Goal: Task Accomplishment & Management: Complete application form

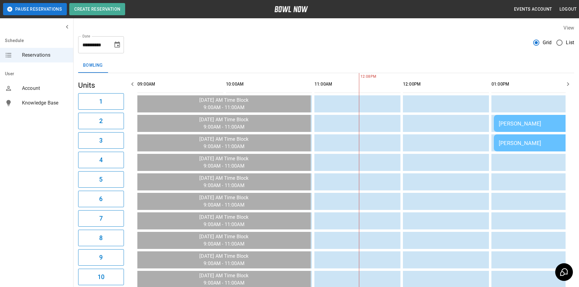
scroll to position [0, 177]
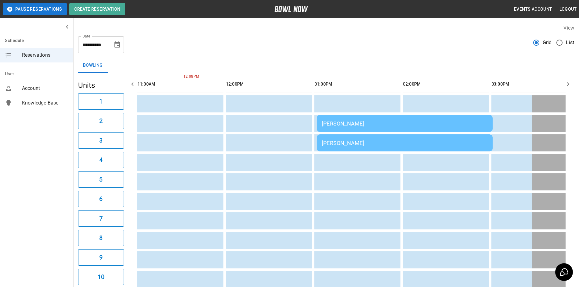
click at [350, 119] on td "[PERSON_NAME]" at bounding box center [405, 123] width 176 height 17
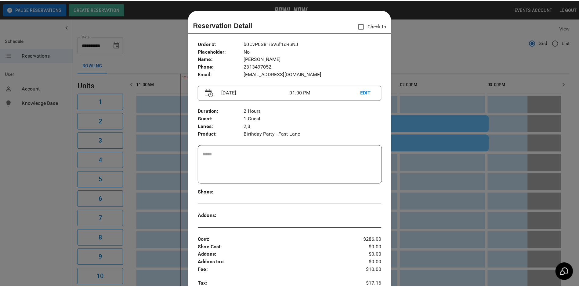
scroll to position [10, 0]
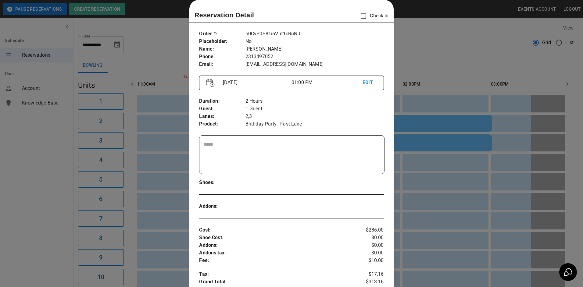
click at [442, 114] on div at bounding box center [291, 143] width 583 height 287
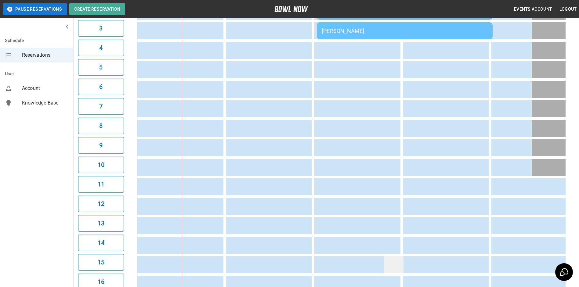
scroll to position [5, 0]
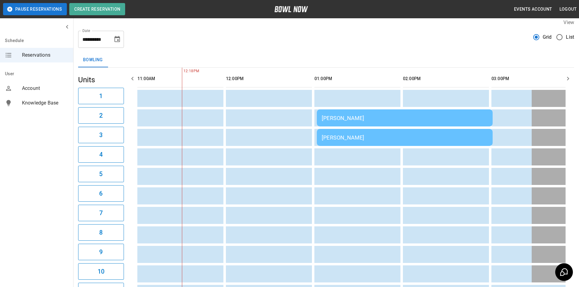
click at [113, 41] on button "Choose date, selected date is Sep 14, 2025" at bounding box center [117, 39] width 12 height 12
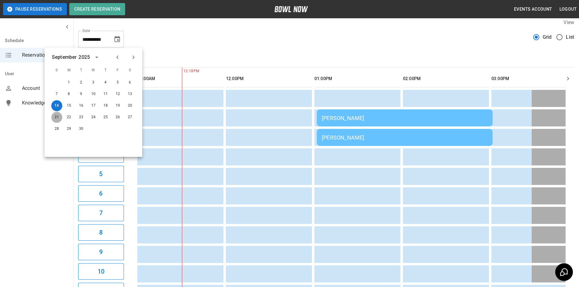
click at [60, 116] on button "21" at bounding box center [56, 117] width 11 height 11
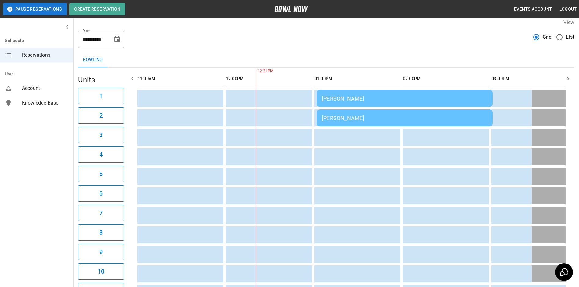
scroll to position [0, 265]
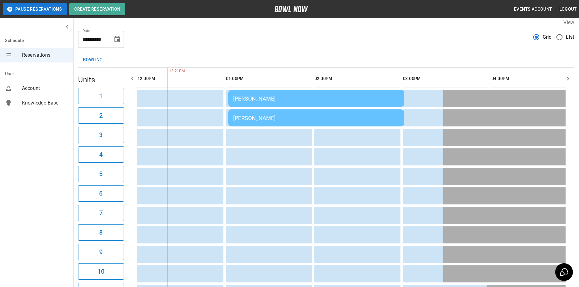
click at [131, 80] on icon "button" at bounding box center [132, 78] width 7 height 7
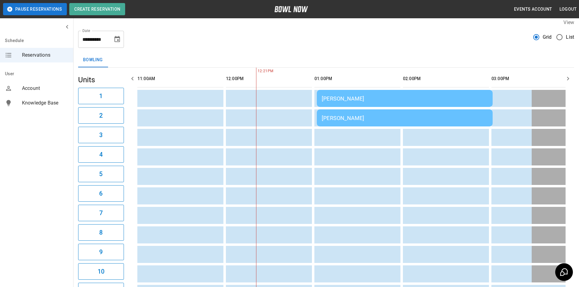
click at [131, 80] on icon "button" at bounding box center [132, 78] width 7 height 7
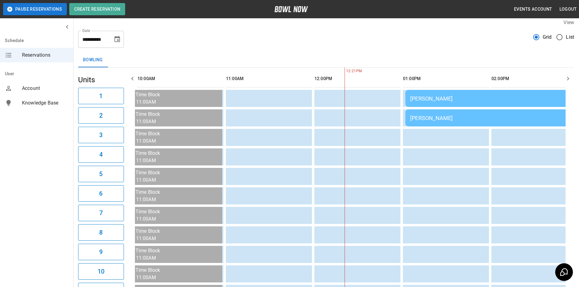
click at [131, 80] on icon "button" at bounding box center [132, 78] width 7 height 7
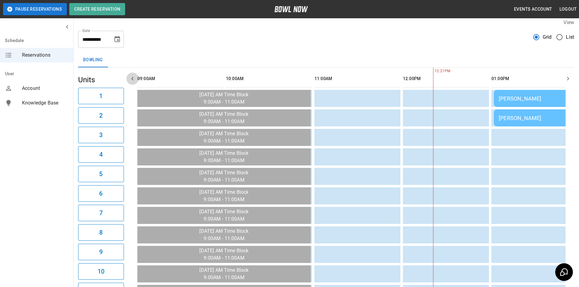
click at [131, 80] on icon "button" at bounding box center [132, 78] width 7 height 7
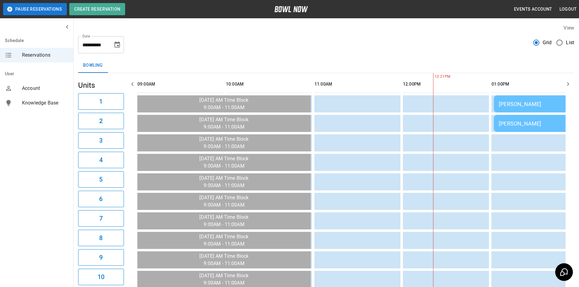
click at [115, 52] on div "**********" at bounding box center [101, 44] width 46 height 17
click at [117, 49] on button "Choose date, selected date is Sep 21, 2025" at bounding box center [117, 45] width 12 height 12
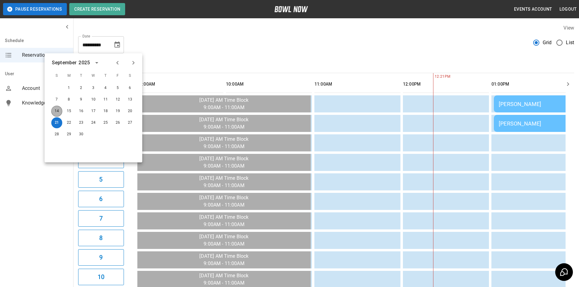
click at [57, 113] on button "14" at bounding box center [56, 111] width 11 height 11
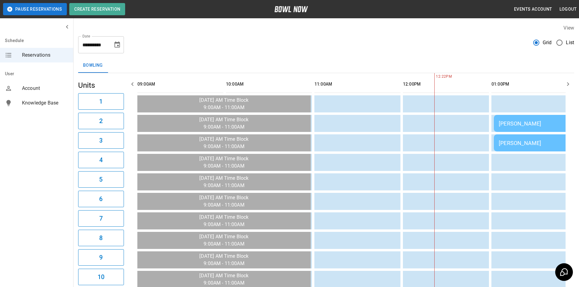
click at [569, 78] on button "button" at bounding box center [568, 84] width 12 height 12
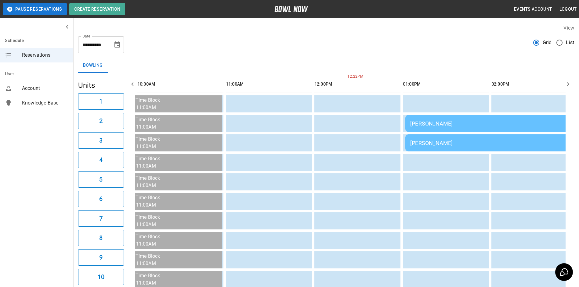
click at [569, 78] on button "button" at bounding box center [568, 84] width 12 height 12
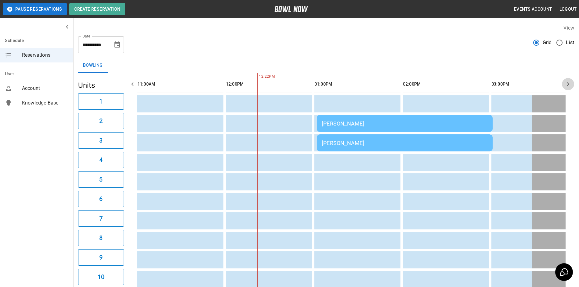
click at [569, 78] on button "button" at bounding box center [568, 84] width 12 height 12
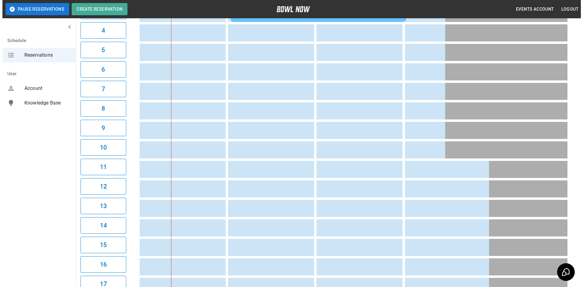
scroll to position [97, 0]
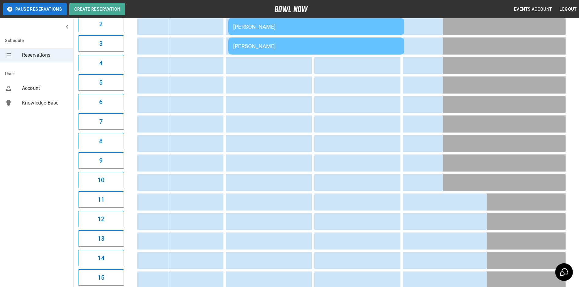
click at [269, 48] on div "[PERSON_NAME]" at bounding box center [316, 46] width 166 height 6
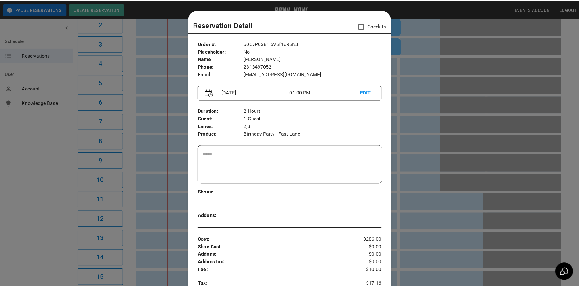
scroll to position [10, 0]
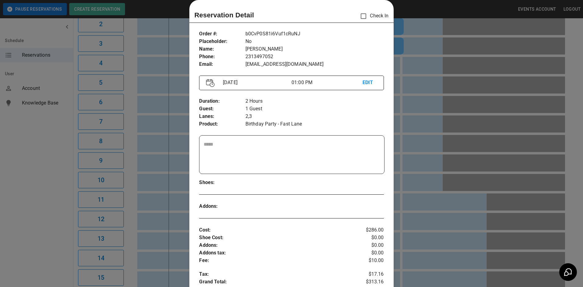
click at [433, 97] on div at bounding box center [291, 143] width 583 height 287
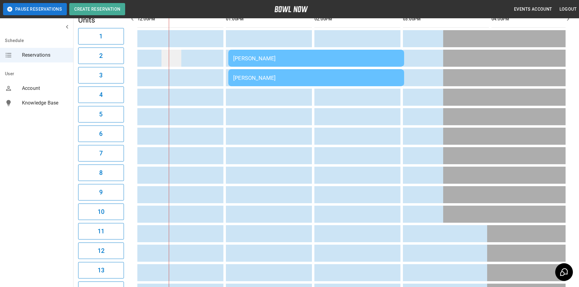
scroll to position [0, 0]
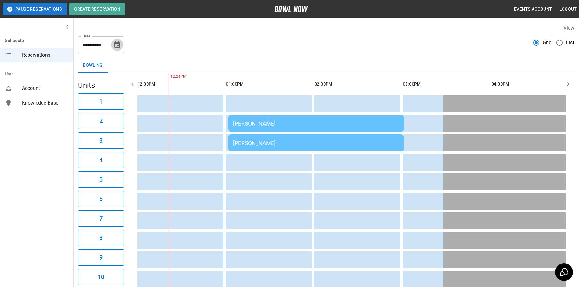
click at [116, 42] on icon "Choose date, selected date is Sep 14, 2025" at bounding box center [116, 44] width 5 height 6
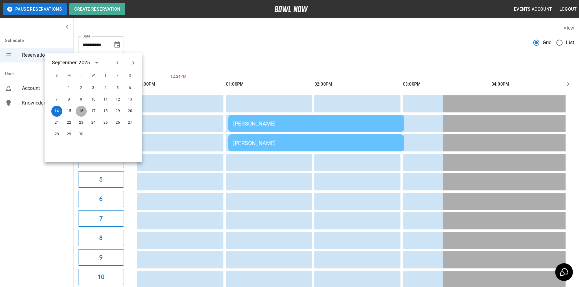
click at [77, 112] on button "16" at bounding box center [81, 111] width 11 height 11
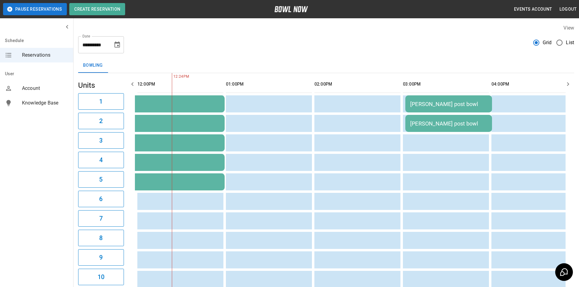
click at [569, 80] on button "button" at bounding box center [568, 84] width 12 height 12
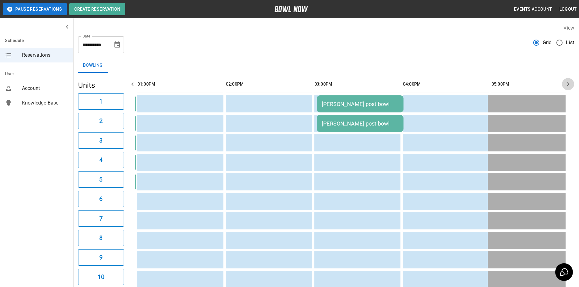
click at [569, 80] on button "button" at bounding box center [568, 84] width 12 height 12
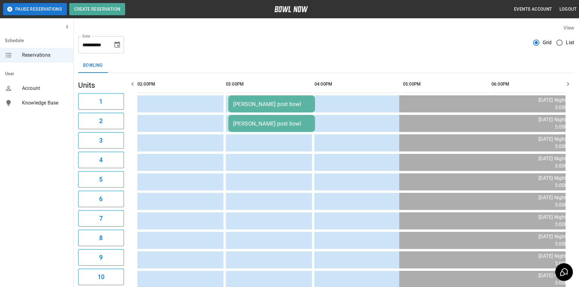
click at [567, 83] on icon "button" at bounding box center [567, 84] width 7 height 7
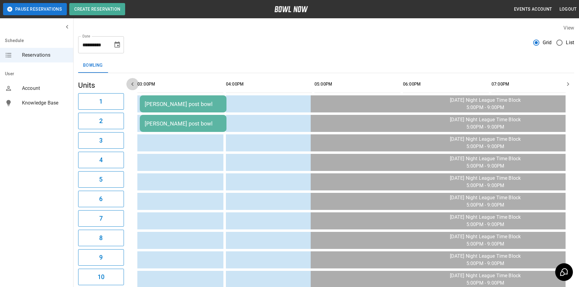
click at [135, 86] on icon "button" at bounding box center [132, 84] width 7 height 7
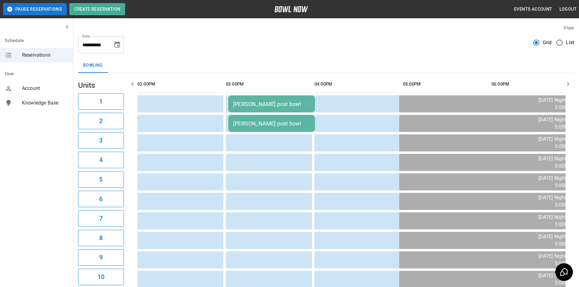
click at [135, 85] on icon "button" at bounding box center [132, 84] width 7 height 7
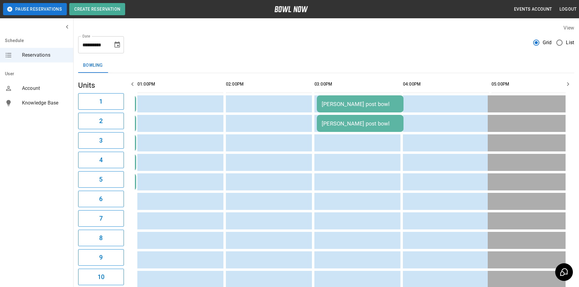
click at [135, 85] on icon "button" at bounding box center [132, 84] width 7 height 7
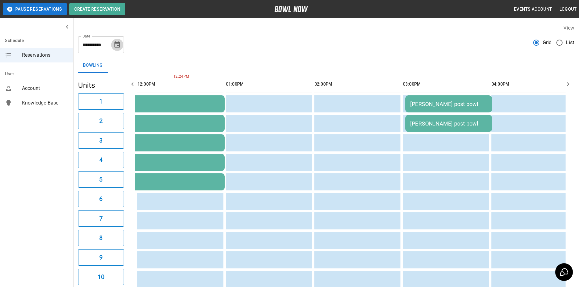
click at [116, 45] on icon "Choose date, selected date is Sep 16, 2025" at bounding box center [117, 44] width 7 height 7
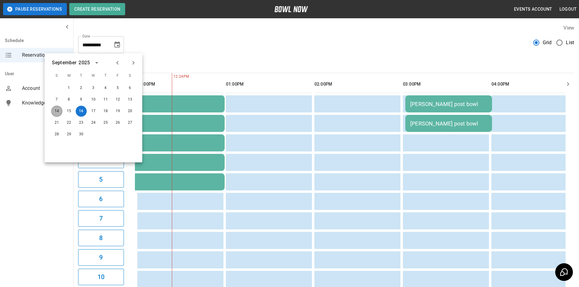
click at [58, 107] on button "14" at bounding box center [56, 111] width 11 height 11
type input "**********"
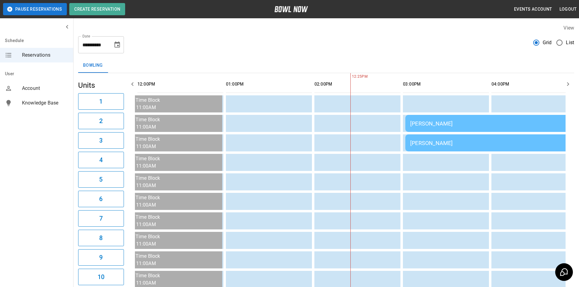
scroll to position [0, 265]
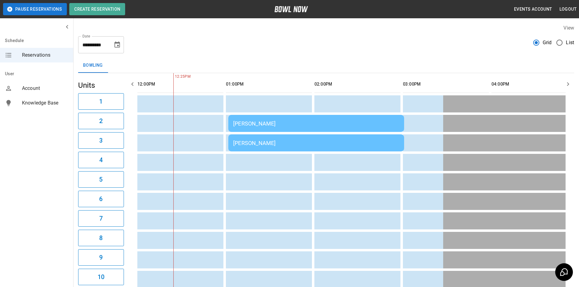
click at [569, 83] on icon "button" at bounding box center [567, 84] width 7 height 7
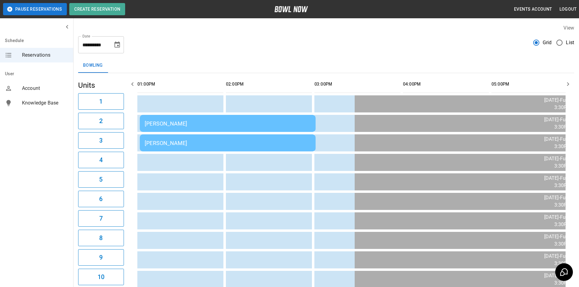
click at [569, 83] on icon "button" at bounding box center [567, 84] width 7 height 7
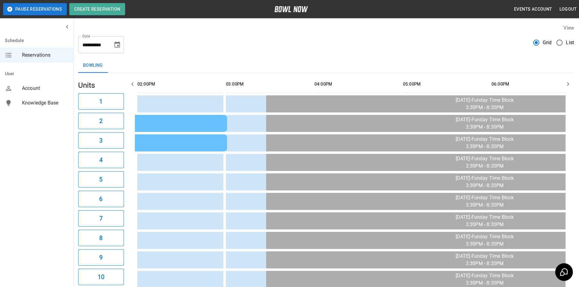
click at [569, 83] on icon "button" at bounding box center [567, 84] width 7 height 7
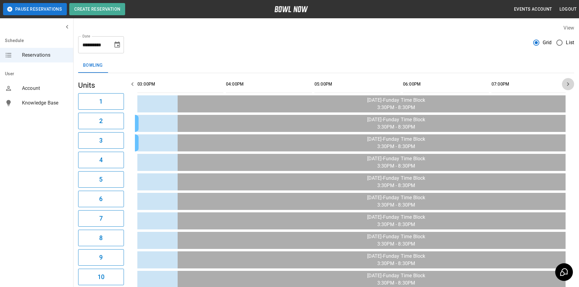
click at [569, 83] on icon "button" at bounding box center [567, 84] width 7 height 7
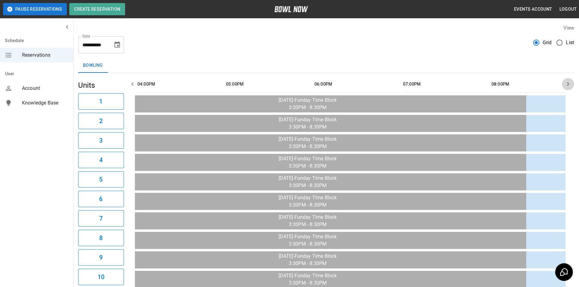
click at [569, 83] on icon "button" at bounding box center [567, 84] width 7 height 7
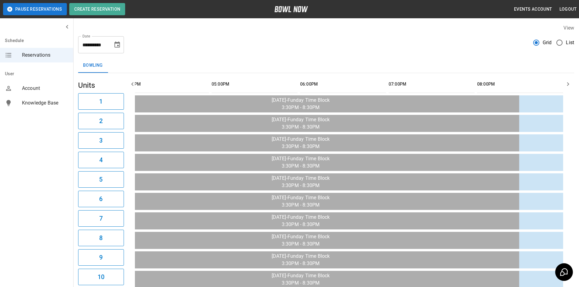
click at [569, 83] on icon "button" at bounding box center [567, 84] width 7 height 7
click at [571, 84] on icon "button" at bounding box center [567, 84] width 7 height 7
click at [133, 89] on button "button" at bounding box center [132, 84] width 12 height 12
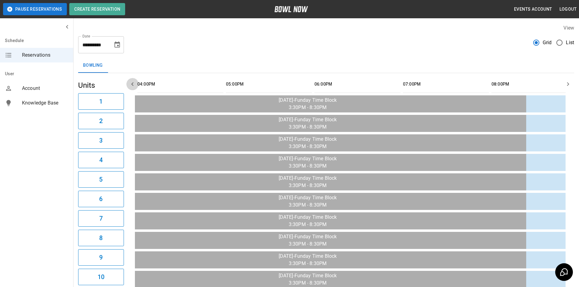
click at [133, 89] on button "button" at bounding box center [132, 84] width 12 height 12
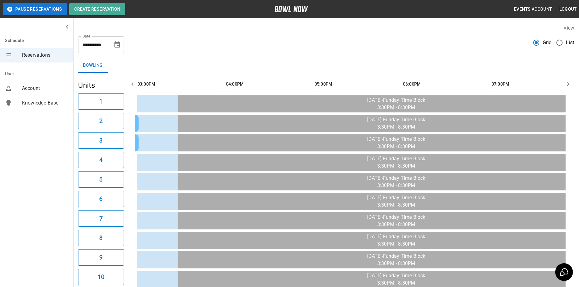
click at [133, 89] on button "button" at bounding box center [132, 84] width 12 height 12
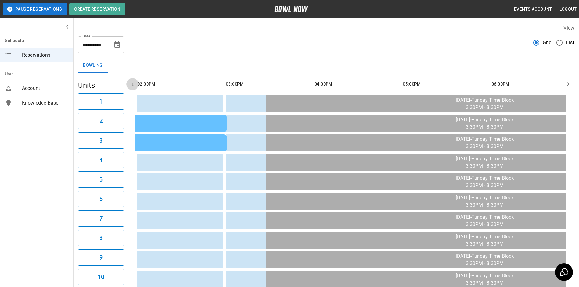
click at [133, 89] on button "button" at bounding box center [132, 84] width 12 height 12
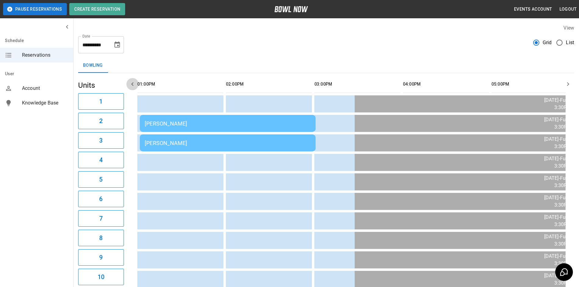
click at [133, 89] on button "button" at bounding box center [132, 84] width 12 height 12
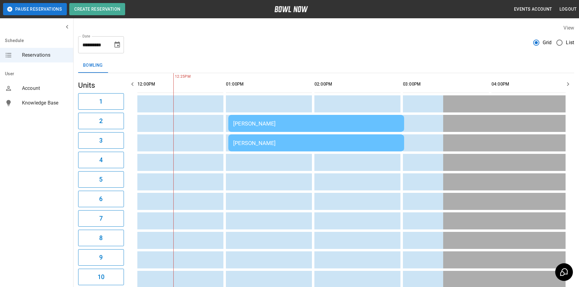
click at [133, 89] on button "button" at bounding box center [132, 84] width 12 height 12
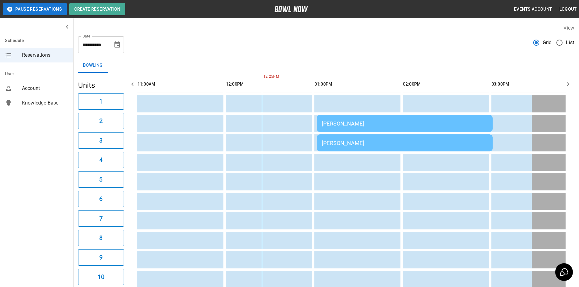
click at [133, 88] on button "button" at bounding box center [132, 84] width 12 height 12
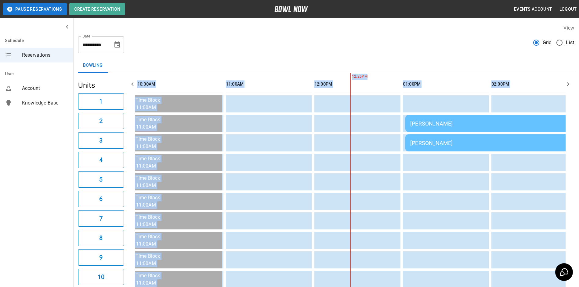
click at [562, 85] on button "button" at bounding box center [568, 84] width 12 height 12
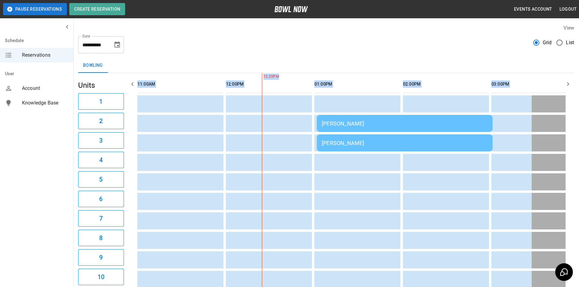
click at [564, 85] on button "button" at bounding box center [568, 84] width 12 height 12
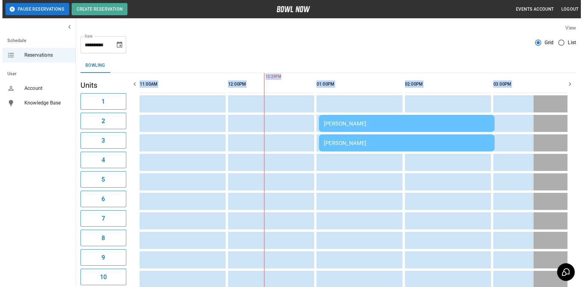
scroll to position [0, 265]
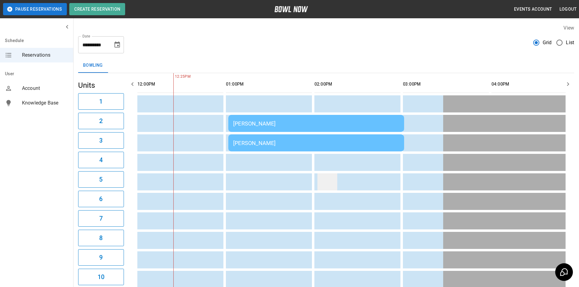
click at [324, 180] on td "sticky table" at bounding box center [327, 182] width 20 height 17
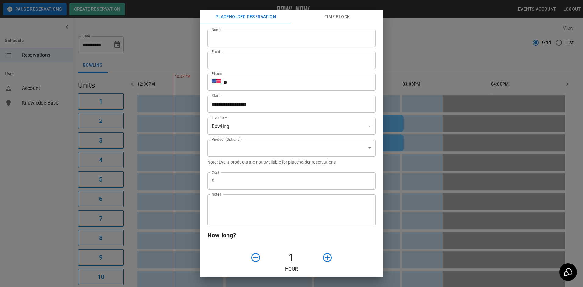
type input "**********"
click at [402, 87] on div "**********" at bounding box center [291, 143] width 583 height 287
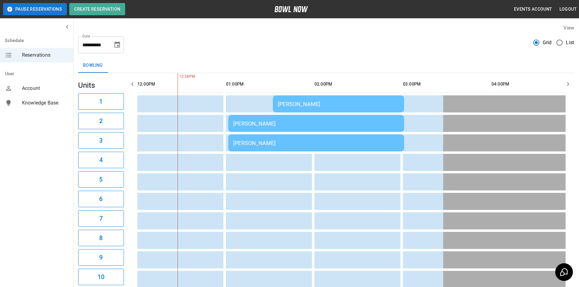
click at [301, 99] on td "[PERSON_NAME]" at bounding box center [338, 104] width 131 height 17
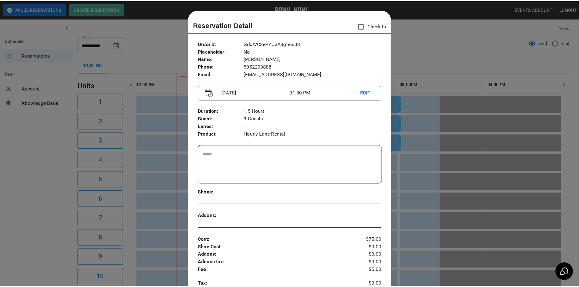
scroll to position [10, 0]
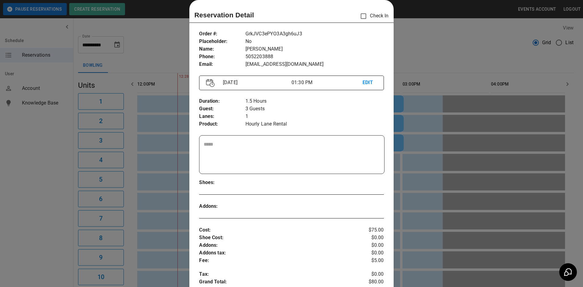
drag, startPoint x: 492, startPoint y: 149, endPoint x: 472, endPoint y: 145, distance: 20.5
click at [489, 147] on div at bounding box center [291, 143] width 583 height 287
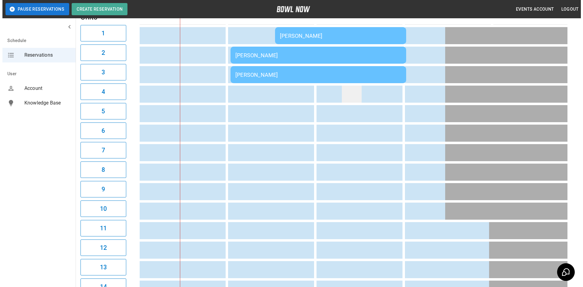
scroll to position [67, 0]
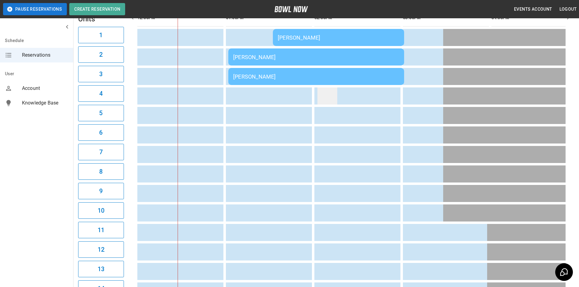
click at [319, 96] on td "sticky table" at bounding box center [327, 96] width 20 height 17
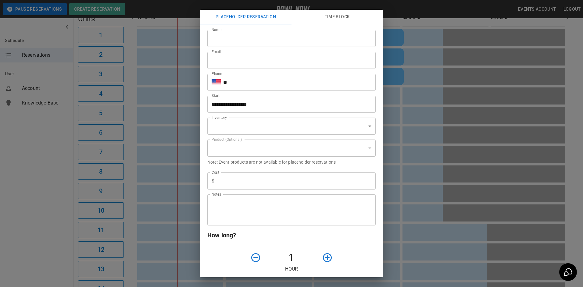
type input "**********"
click at [464, 110] on div "**********" at bounding box center [291, 143] width 583 height 287
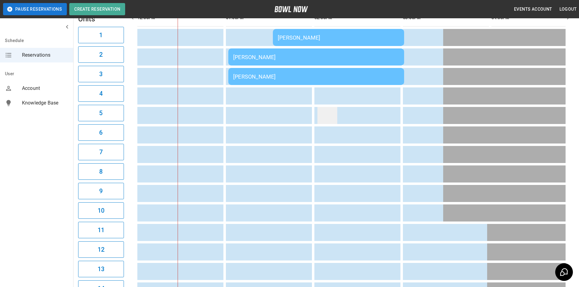
click at [332, 117] on td "sticky table" at bounding box center [327, 115] width 20 height 17
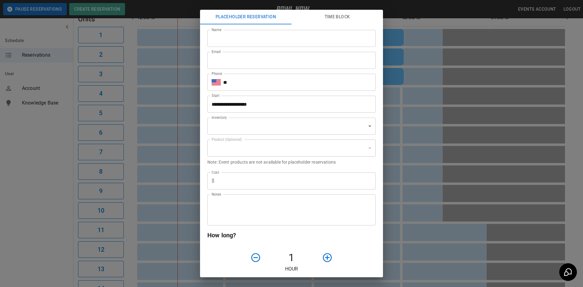
type input "**********"
click at [273, 35] on input "Name" at bounding box center [291, 38] width 168 height 17
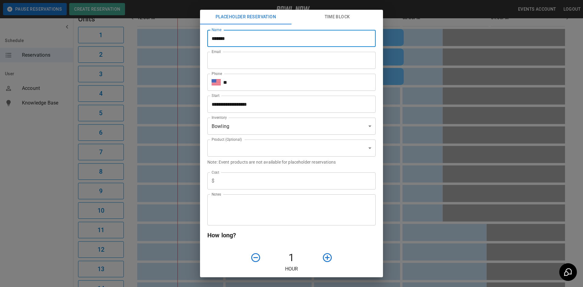
drag, startPoint x: 326, startPoint y: 47, endPoint x: 323, endPoint y: 55, distance: 8.6
type input "*******"
click at [322, 56] on input "Email" at bounding box center [291, 60] width 168 height 17
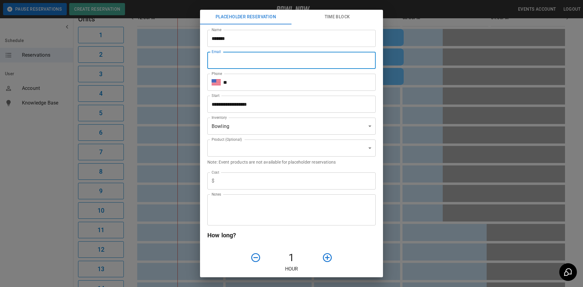
type input "**********"
type input "***"
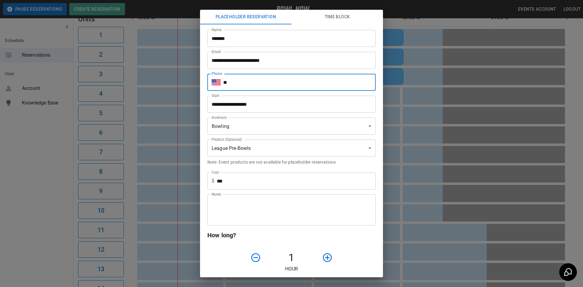
click at [265, 87] on input "**" at bounding box center [299, 82] width 153 height 17
type input "**********"
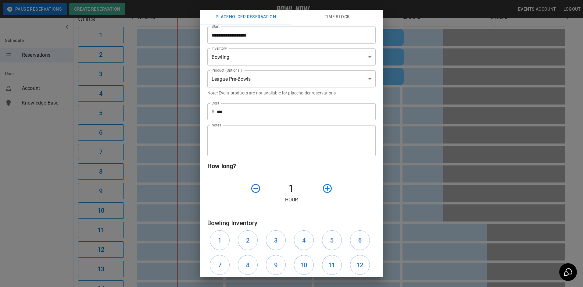
scroll to position [92, 0]
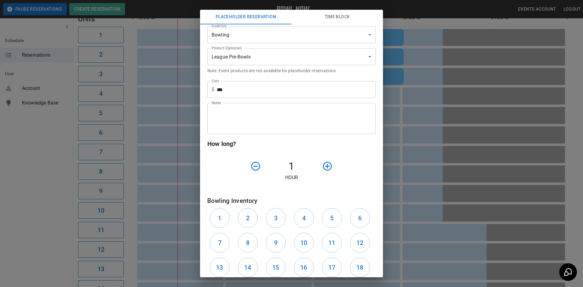
click at [324, 171] on icon "button" at bounding box center [327, 166] width 9 height 9
click at [284, 126] on textarea "Notes" at bounding box center [292, 118] width 160 height 21
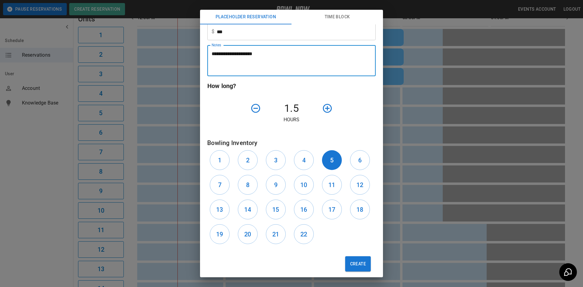
scroll to position [155, 0]
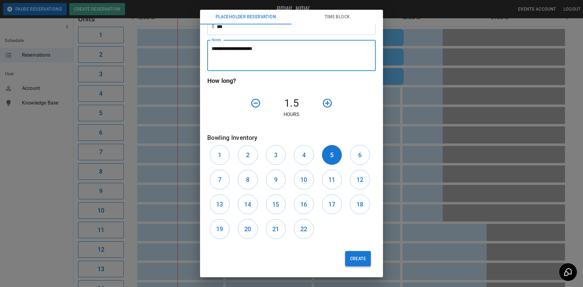
type textarea "**********"
click at [346, 262] on button "Create" at bounding box center [358, 258] width 26 height 15
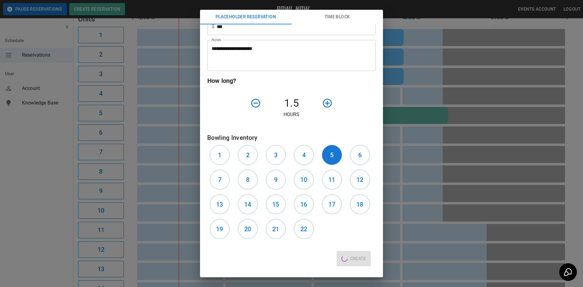
type input "**"
type input "**********"
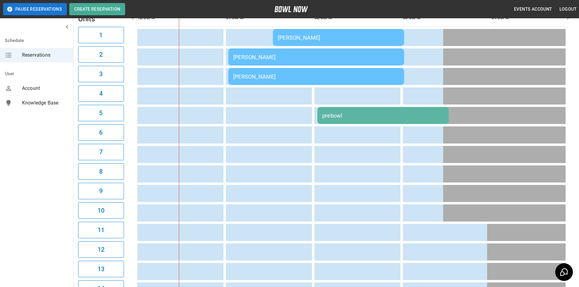
drag, startPoint x: 353, startPoint y: 125, endPoint x: 349, endPoint y: 118, distance: 8.5
click at [349, 118] on tbody "[PERSON_NAME] [PERSON_NAME] [PERSON_NAME] prebowl [PERSON_NAME] [PERSON_NAME] J…" at bounding box center [405, 242] width 1067 height 427
click at [346, 113] on div "prebowl" at bounding box center [382, 116] width 121 height 6
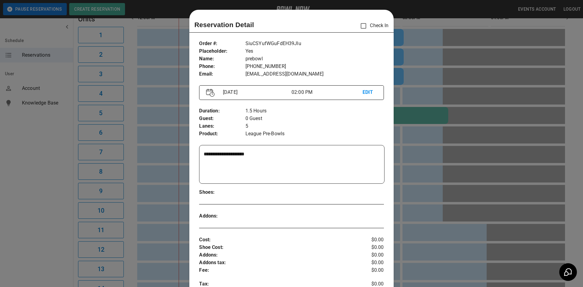
scroll to position [10, 0]
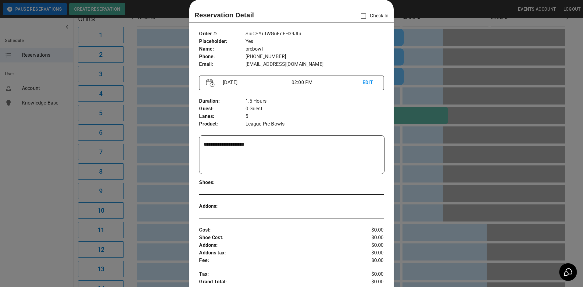
drag, startPoint x: 366, startPoint y: 93, endPoint x: 366, endPoint y: 90, distance: 3.7
click at [366, 90] on div "**********" at bounding box center [291, 215] width 204 height 380
drag, startPoint x: 366, startPoint y: 90, endPoint x: 365, endPoint y: 86, distance: 4.0
click at [365, 86] on p "EDIT" at bounding box center [370, 83] width 14 height 8
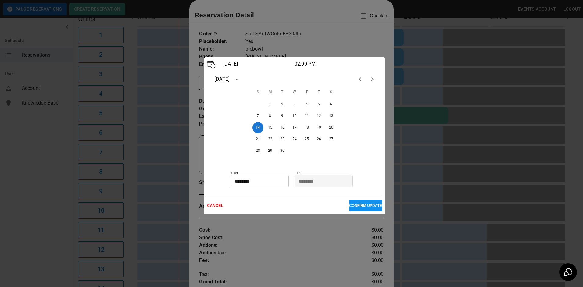
click at [213, 207] on p "CANCEL" at bounding box center [278, 206] width 142 height 4
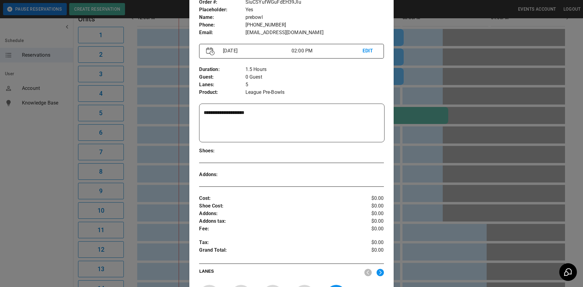
scroll to position [193, 0]
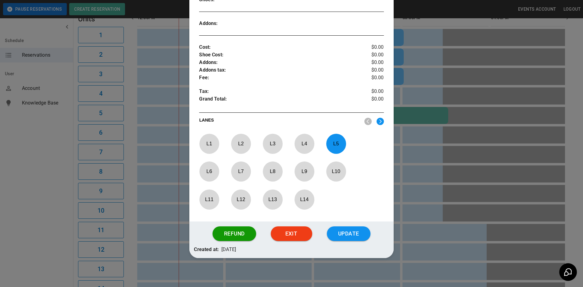
drag, startPoint x: 331, startPoint y: 149, endPoint x: 322, endPoint y: 154, distance: 10.4
click at [330, 149] on p "L 5" at bounding box center [336, 144] width 20 height 14
drag, startPoint x: 203, startPoint y: 174, endPoint x: 209, endPoint y: 174, distance: 5.5
click at [207, 174] on p "L 6" at bounding box center [209, 171] width 20 height 14
drag, startPoint x: 209, startPoint y: 174, endPoint x: 233, endPoint y: 170, distance: 24.1
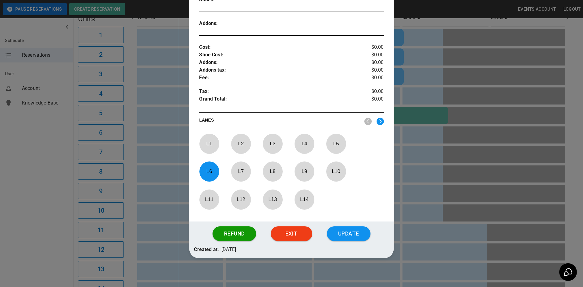
click at [233, 170] on p "L 7" at bounding box center [241, 171] width 20 height 14
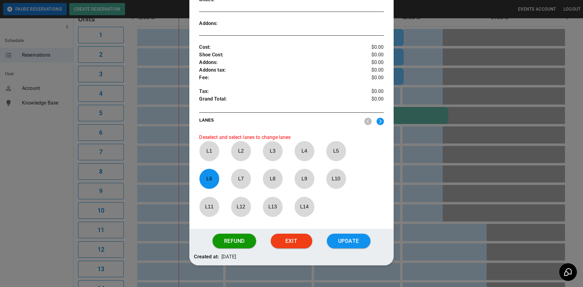
click at [205, 176] on p "L 6" at bounding box center [209, 179] width 20 height 14
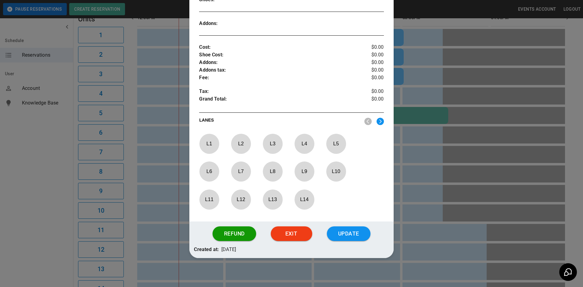
drag, startPoint x: 331, startPoint y: 147, endPoint x: 293, endPoint y: 165, distance: 42.3
click at [324, 148] on div "L 1 L 2 L 3 L 4 L 5 L 6 L 7 L 8 L 9 L 10 L 11 L 12 L 13 L 14" at bounding box center [291, 173] width 185 height 79
click at [211, 178] on p "L 6" at bounding box center [209, 171] width 20 height 14
click at [341, 142] on p "L 5" at bounding box center [336, 144] width 20 height 14
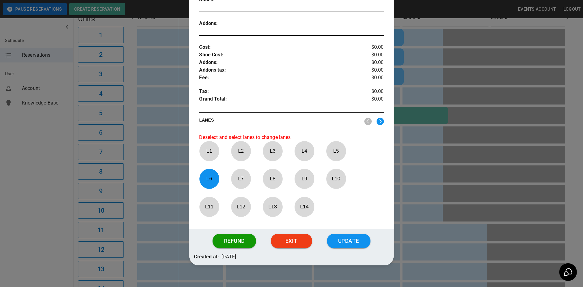
click at [329, 159] on div at bounding box center [336, 151] width 20 height 20
click at [331, 156] on p "L 5" at bounding box center [336, 151] width 20 height 14
click at [332, 156] on p "L 5" at bounding box center [336, 151] width 20 height 14
click at [244, 238] on button "Refund" at bounding box center [234, 241] width 43 height 15
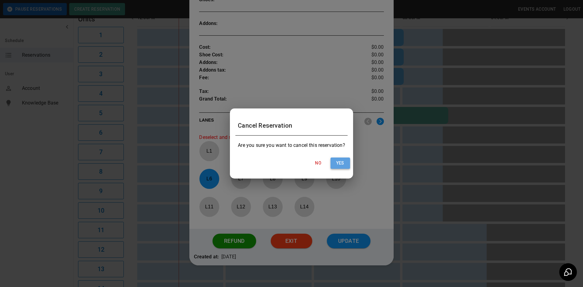
click at [343, 165] on button "Yes" at bounding box center [341, 163] width 20 height 11
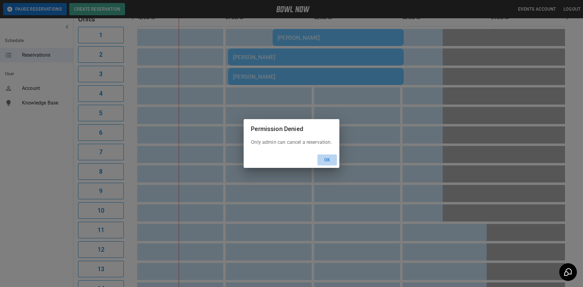
click at [330, 158] on button "Ok" at bounding box center [328, 160] width 20 height 11
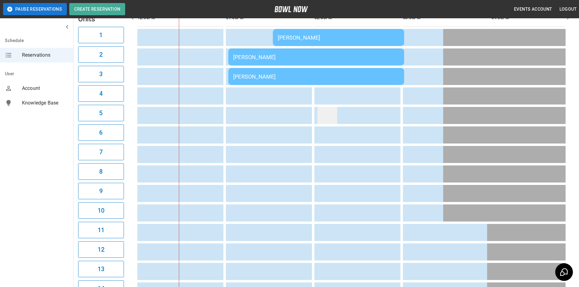
click at [326, 119] on td "sticky table" at bounding box center [327, 115] width 20 height 17
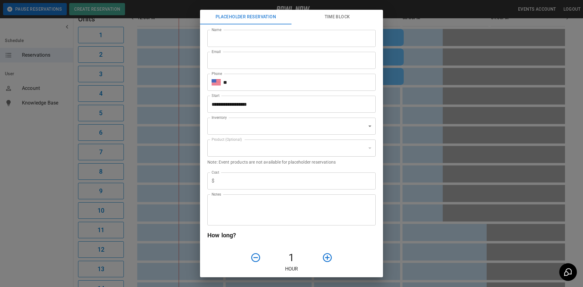
type input "**********"
click at [265, 40] on input "Name" at bounding box center [291, 38] width 168 height 17
type input "*******"
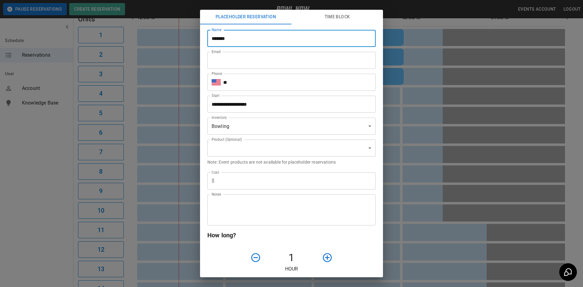
type input "**********"
type input "***"
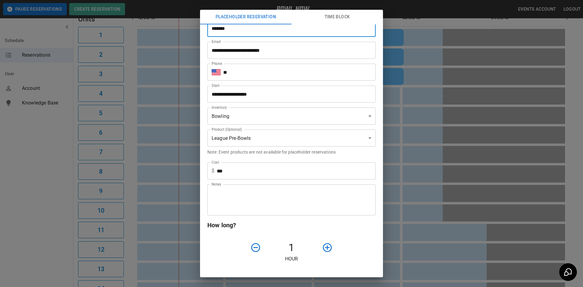
scroll to position [0, 0]
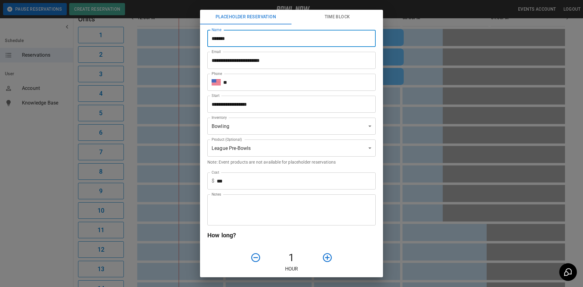
click at [262, 89] on input "**" at bounding box center [299, 82] width 153 height 17
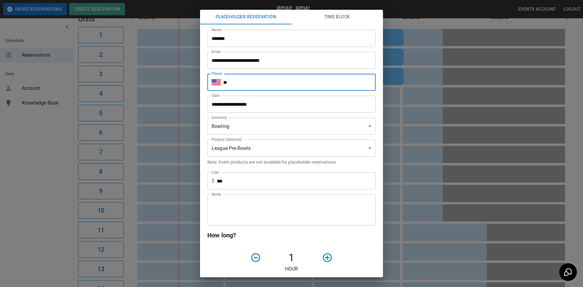
type input "**********"
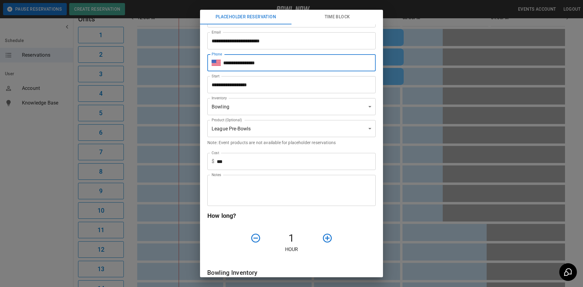
scroll to position [31, 0]
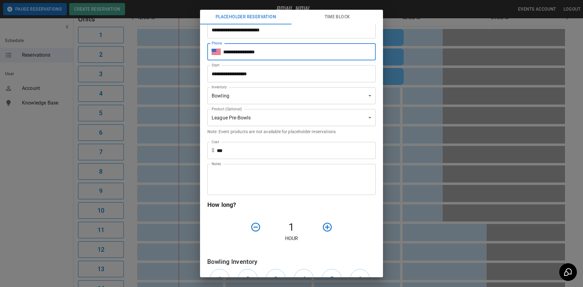
click at [261, 169] on div "Notes" at bounding box center [291, 179] width 168 height 31
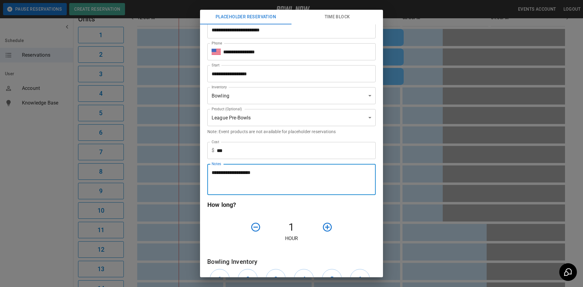
type textarea "**********"
click at [329, 233] on button "button" at bounding box center [328, 228] width 16 height 16
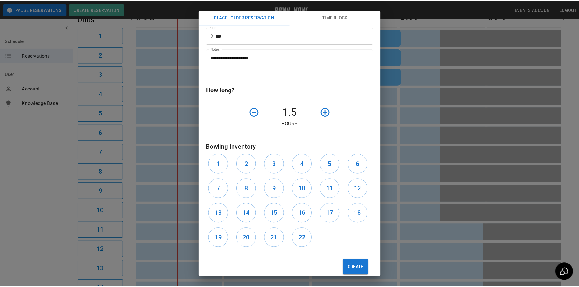
scroll to position [155, 0]
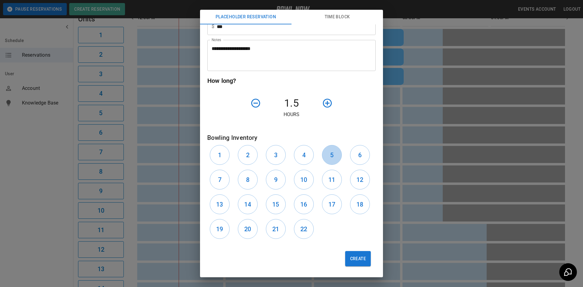
drag, startPoint x: 328, startPoint y: 156, endPoint x: 339, endPoint y: 154, distance: 11.7
click at [335, 155] on button "5" at bounding box center [332, 155] width 20 height 20
click at [359, 154] on h6 "6" at bounding box center [360, 155] width 3 height 10
click at [357, 259] on button "Create" at bounding box center [358, 258] width 26 height 15
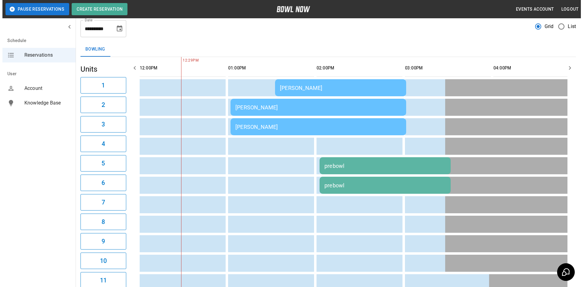
scroll to position [0, 0]
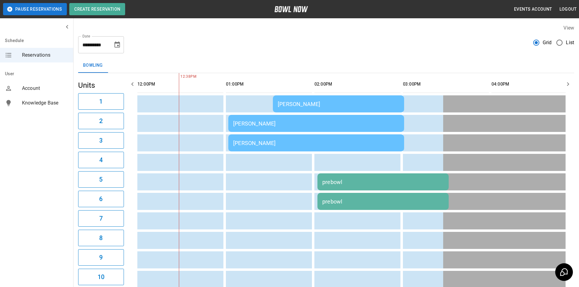
click at [118, 48] on icon "Choose date, selected date is Sep 14, 2025" at bounding box center [117, 44] width 7 height 7
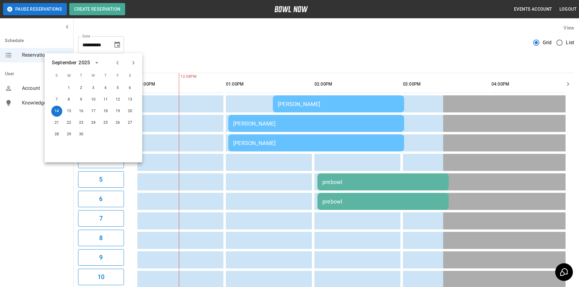
click at [182, 31] on div "**********" at bounding box center [326, 42] width 496 height 22
click at [117, 49] on button "Choose date, selected date is Sep 14, 2025" at bounding box center [117, 45] width 12 height 12
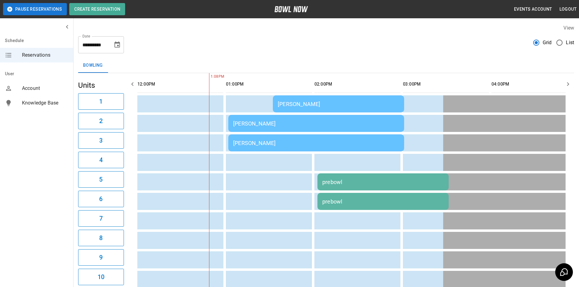
click at [265, 121] on div "[PERSON_NAME]" at bounding box center [316, 124] width 166 height 6
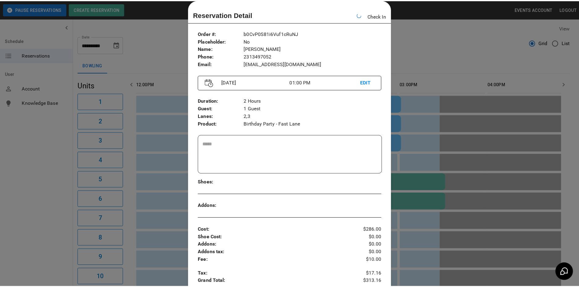
scroll to position [0, 354]
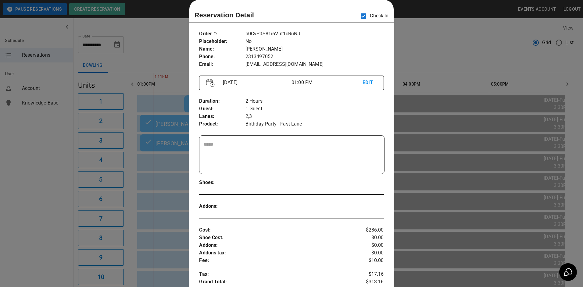
drag, startPoint x: 432, startPoint y: 67, endPoint x: 437, endPoint y: 67, distance: 4.7
click at [433, 67] on div at bounding box center [291, 143] width 583 height 287
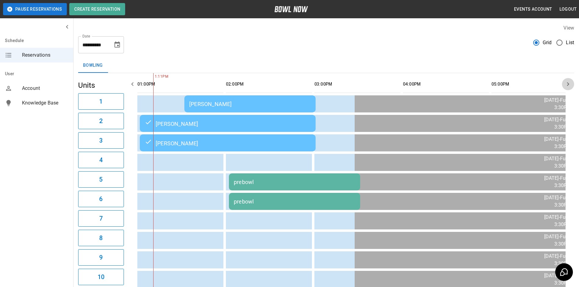
click at [568, 87] on icon "button" at bounding box center [567, 84] width 7 height 7
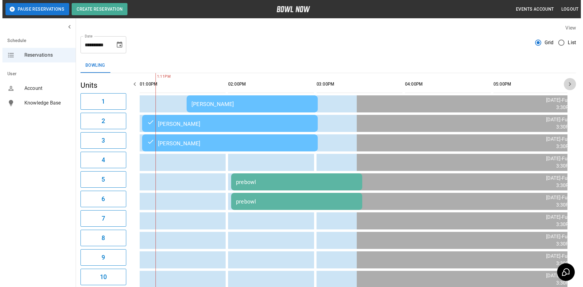
scroll to position [0, 442]
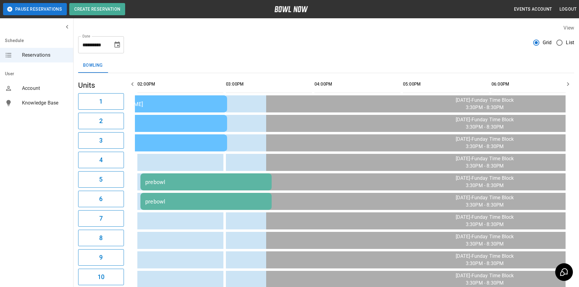
click at [180, 103] on div "[PERSON_NAME]" at bounding box center [161, 104] width 121 height 6
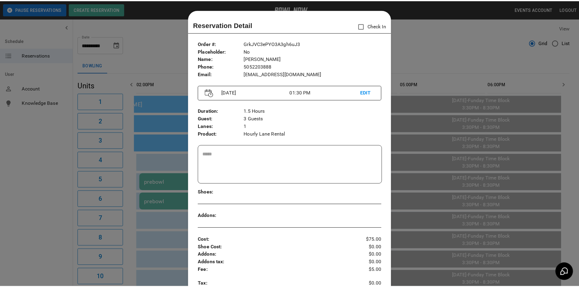
scroll to position [10, 0]
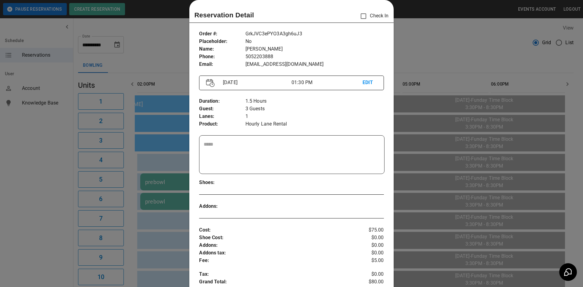
drag, startPoint x: 167, startPoint y: 93, endPoint x: 160, endPoint y: 88, distance: 8.1
click at [166, 92] on div at bounding box center [291, 143] width 583 height 287
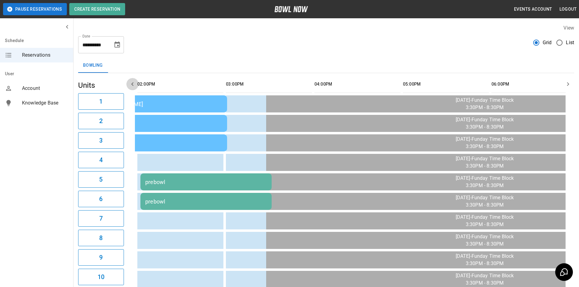
drag, startPoint x: 132, startPoint y: 81, endPoint x: 138, endPoint y: 81, distance: 6.1
click at [133, 81] on icon "button" at bounding box center [132, 84] width 7 height 7
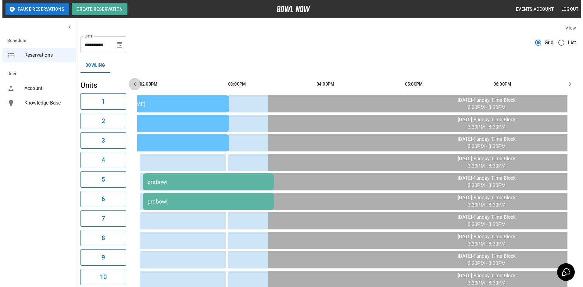
scroll to position [0, 354]
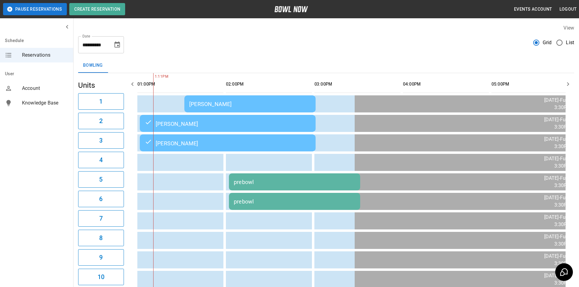
click at [211, 99] on td "[PERSON_NAME]" at bounding box center [249, 104] width 131 height 17
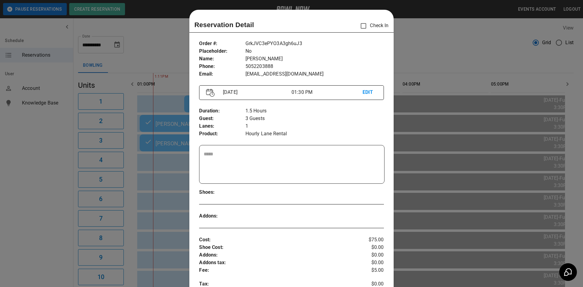
scroll to position [10, 0]
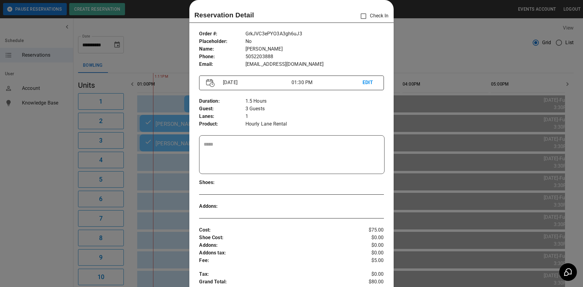
click at [436, 89] on div at bounding box center [291, 143] width 583 height 287
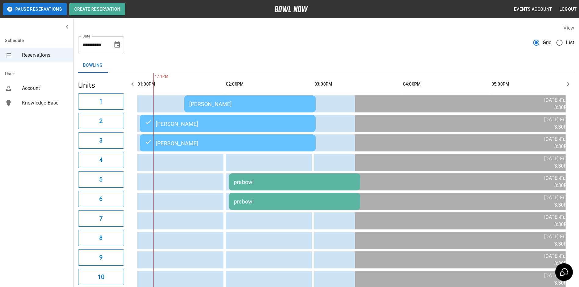
click at [299, 104] on div "[PERSON_NAME]" at bounding box center [249, 104] width 121 height 6
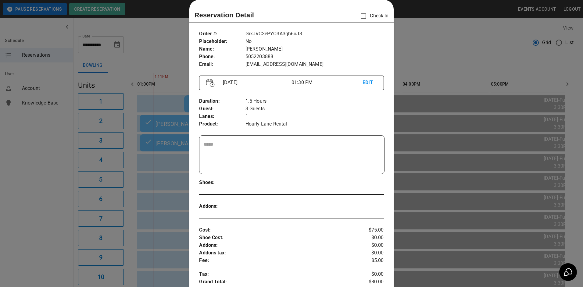
click at [419, 87] on div at bounding box center [291, 143] width 583 height 287
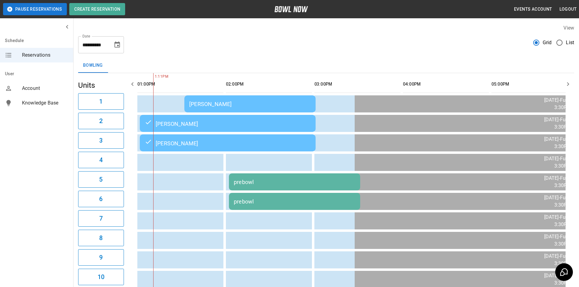
click at [229, 105] on div "[PERSON_NAME]" at bounding box center [249, 104] width 121 height 6
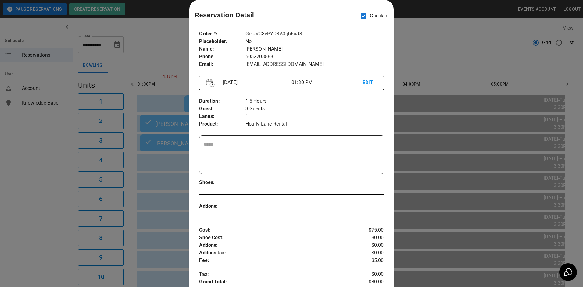
drag, startPoint x: 453, startPoint y: 77, endPoint x: 374, endPoint y: 110, distance: 85.9
click at [443, 78] on div at bounding box center [291, 143] width 583 height 287
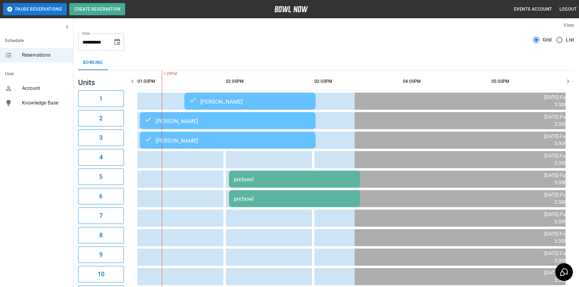
scroll to position [0, 0]
